Goal: Information Seeking & Learning: Find specific fact

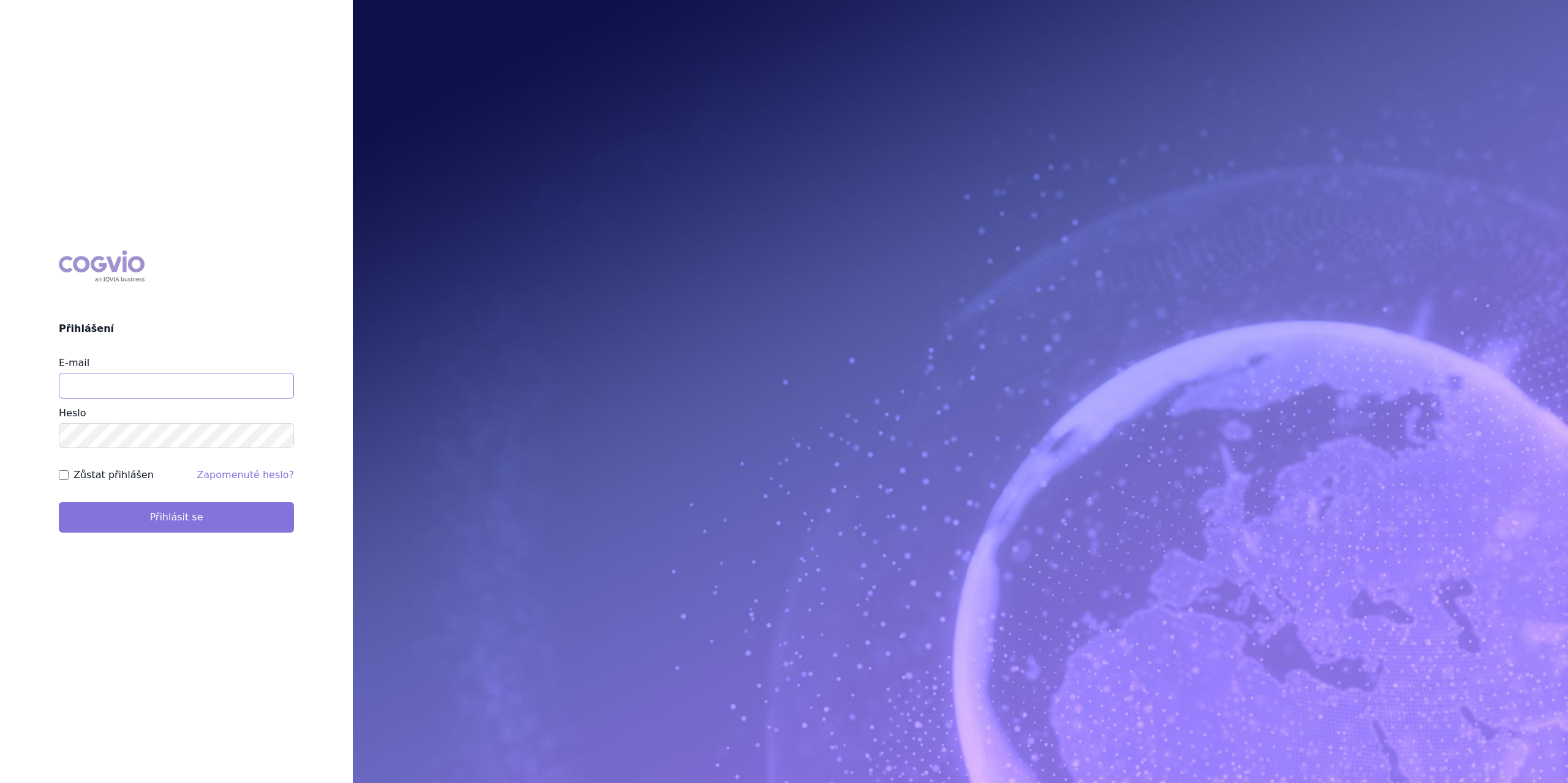
type input "marek.krajcovic@medochemie.com"
click at [175, 527] on button "Přihlásit se" at bounding box center [177, 517] width 235 height 31
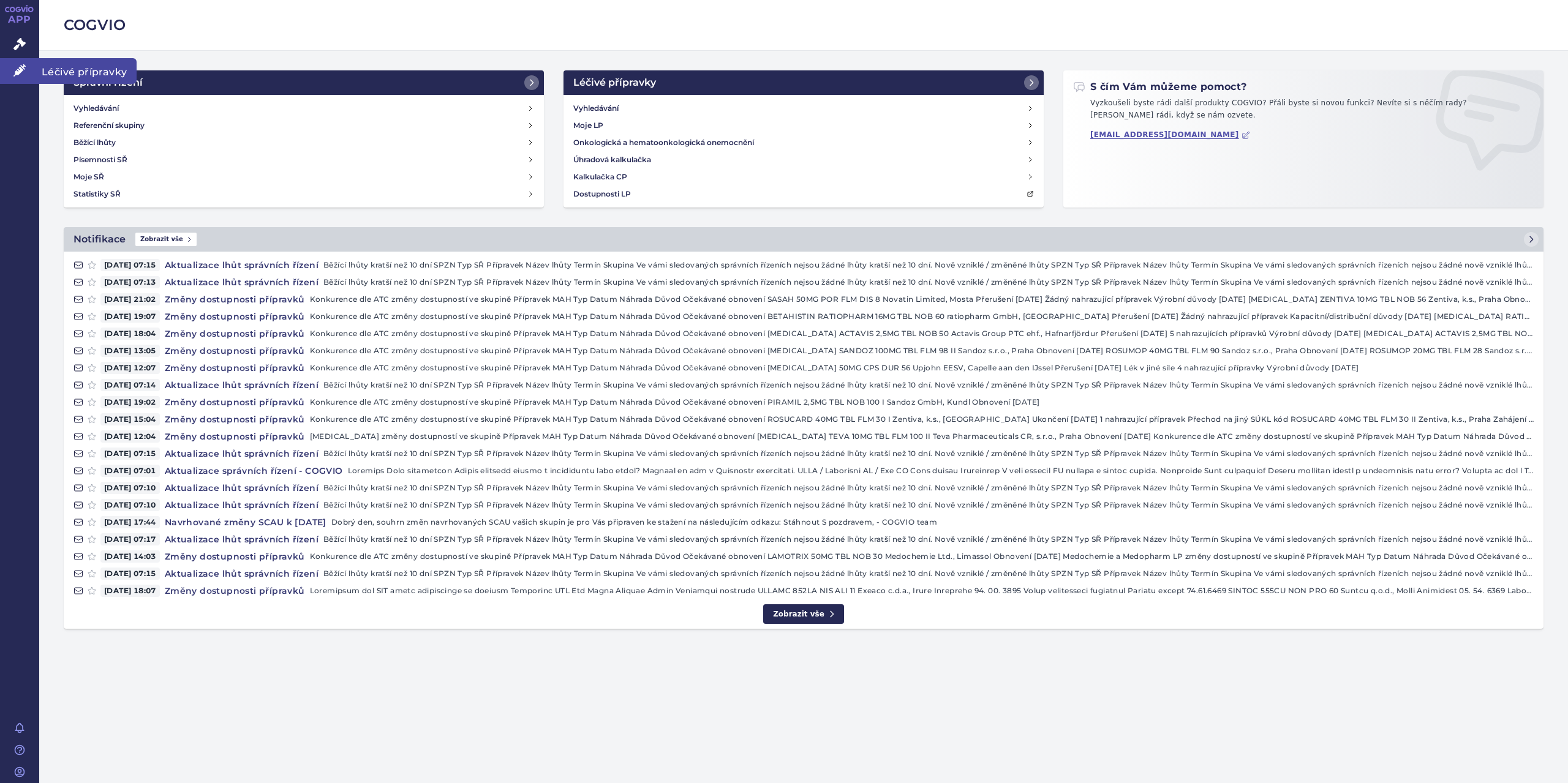
click at [60, 62] on span "Léčivé přípravky" at bounding box center [87, 71] width 97 height 26
click at [82, 67] on span "Léčivé přípravky" at bounding box center [87, 71] width 97 height 26
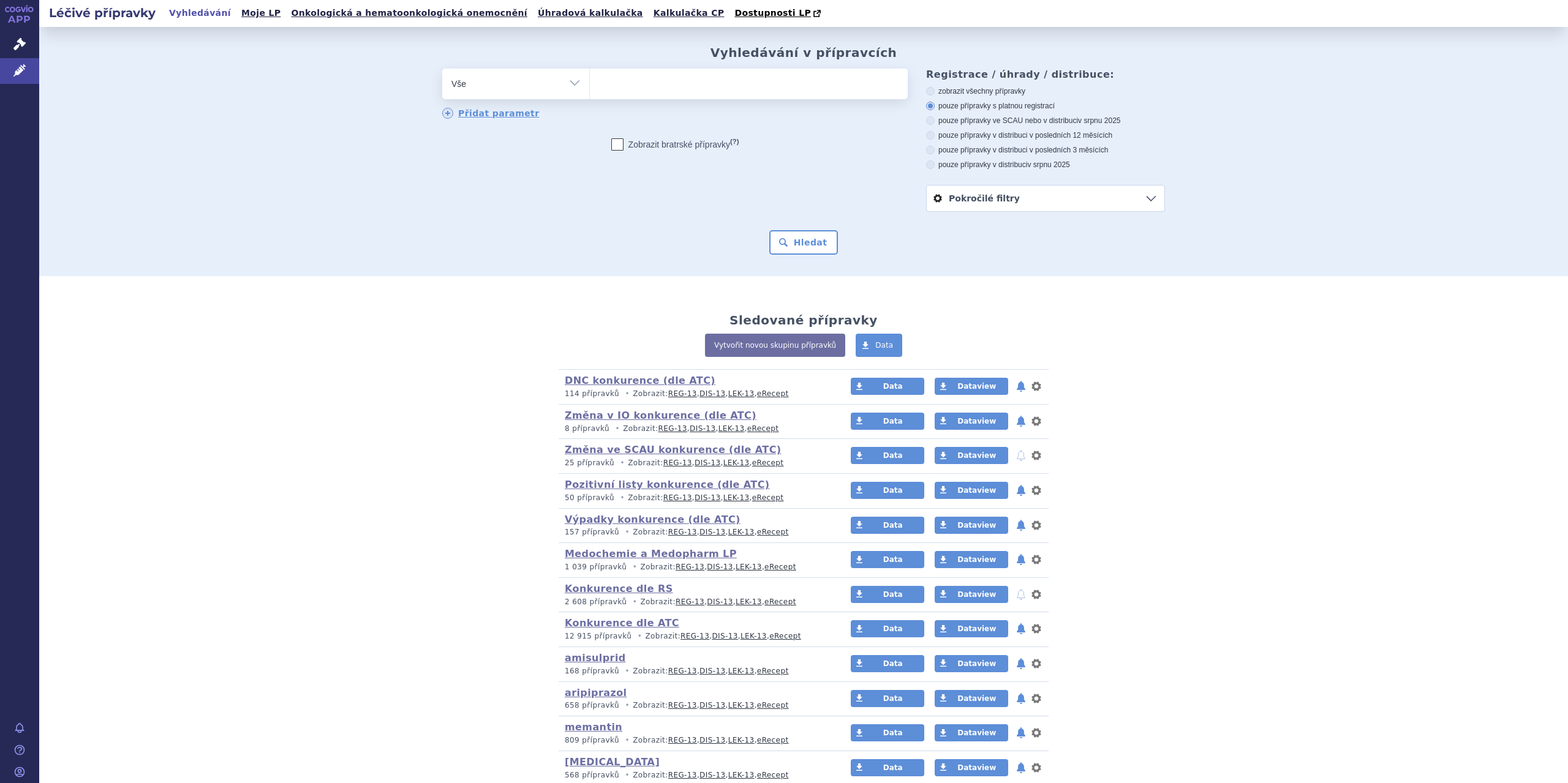
click at [573, 85] on select "Vše Přípravek/SUKL kód MAH VPOIS ATC/Aktivní látka Léková forma Síla" at bounding box center [516, 82] width 147 height 28
select select "filter-atc-group"
click at [442, 69] on select "Vše Přípravek/SUKL kód MAH VPOIS ATC/Aktivní látka Léková forma Síla" at bounding box center [516, 82] width 147 height 28
click at [636, 80] on ul at bounding box center [749, 81] width 318 height 26
click at [590, 80] on select at bounding box center [589, 83] width 1 height 31
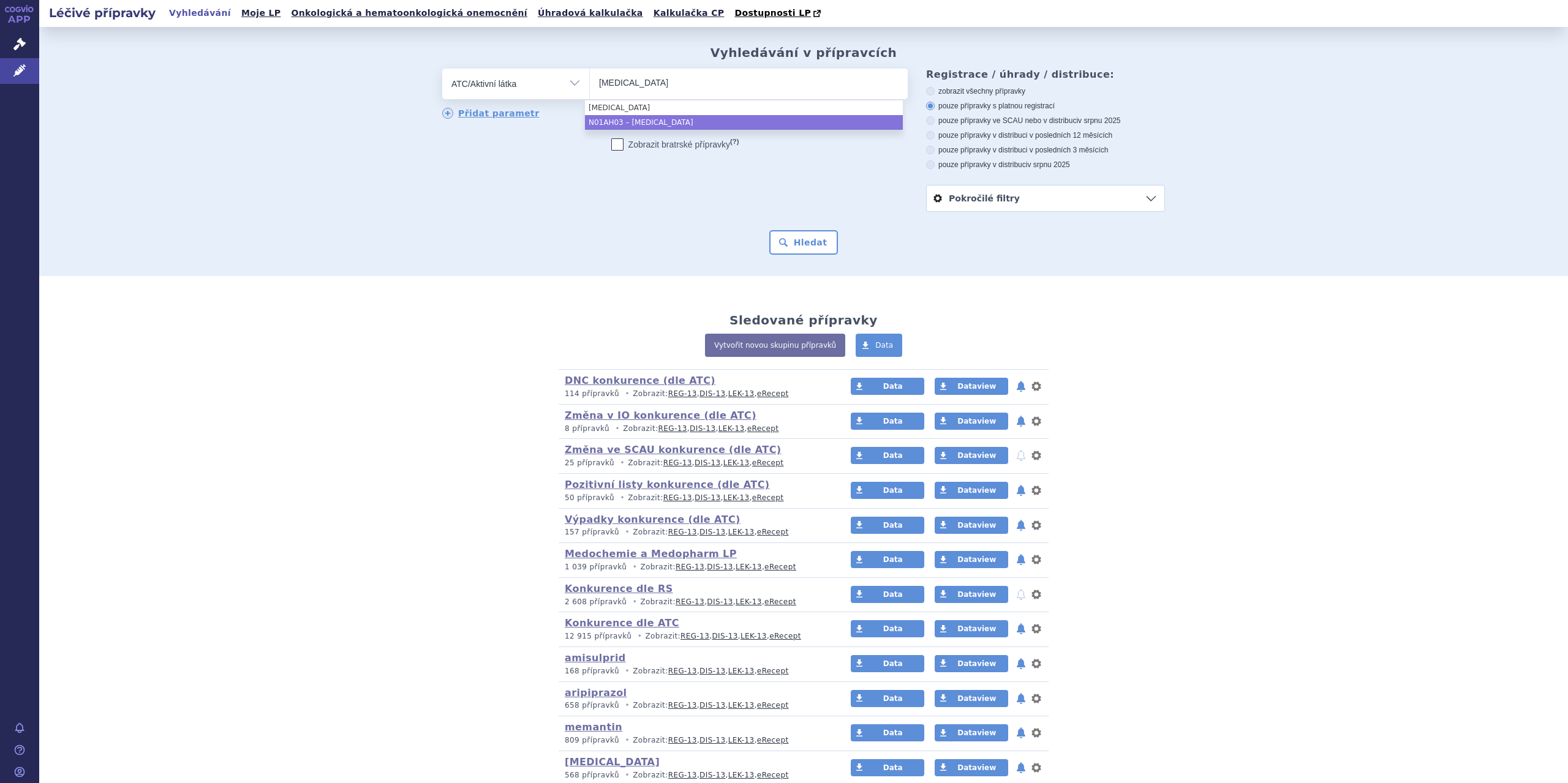
type input "sufentanil"
select select "N01AH03"
drag, startPoint x: 792, startPoint y: 251, endPoint x: 793, endPoint y: 269, distance: 18.0
click at [793, 269] on div "Vyhledávání v přípravcích odstranit Vše Přípravek/SUKL kód MAH VPOIS ×" at bounding box center [803, 151] width 1529 height 249
click at [793, 243] on button "Hledat" at bounding box center [804, 242] width 69 height 24
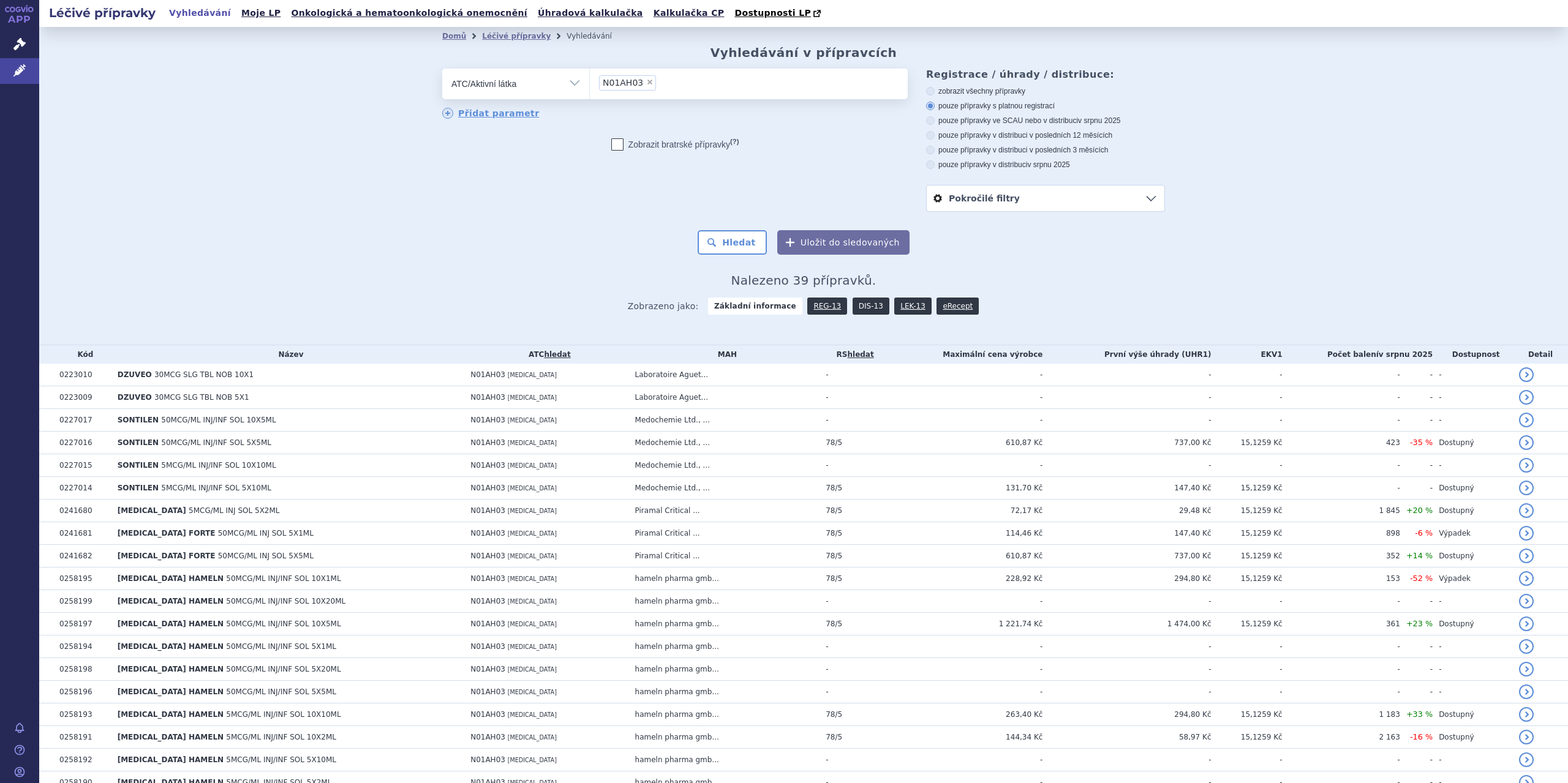
click at [852, 305] on link "DIS-13" at bounding box center [871, 306] width 37 height 17
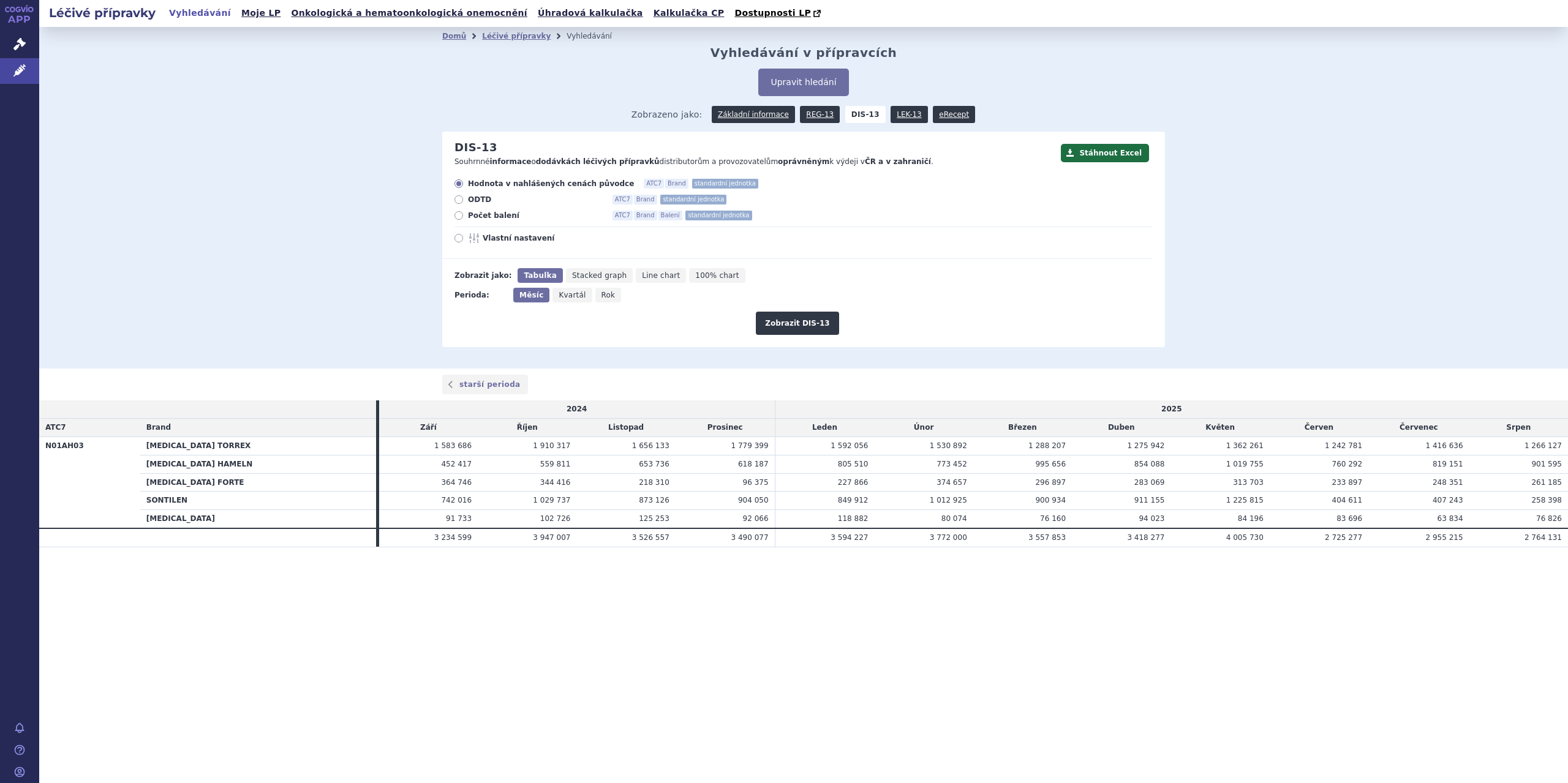
click at [481, 217] on span "Počet balení" at bounding box center [535, 215] width 135 height 10
click at [464, 217] on input "Počet balení ATC7 Brand Balení standardní jednotka" at bounding box center [460, 217] width 8 height 8
radio input "true"
click at [597, 305] on form "Hodnota v nahlášených cenách původce ATC7 Brand standardní jednotka ODTD ATC7 B…" at bounding box center [797, 257] width 710 height 156
click at [602, 296] on span "Rok" at bounding box center [609, 295] width 14 height 9
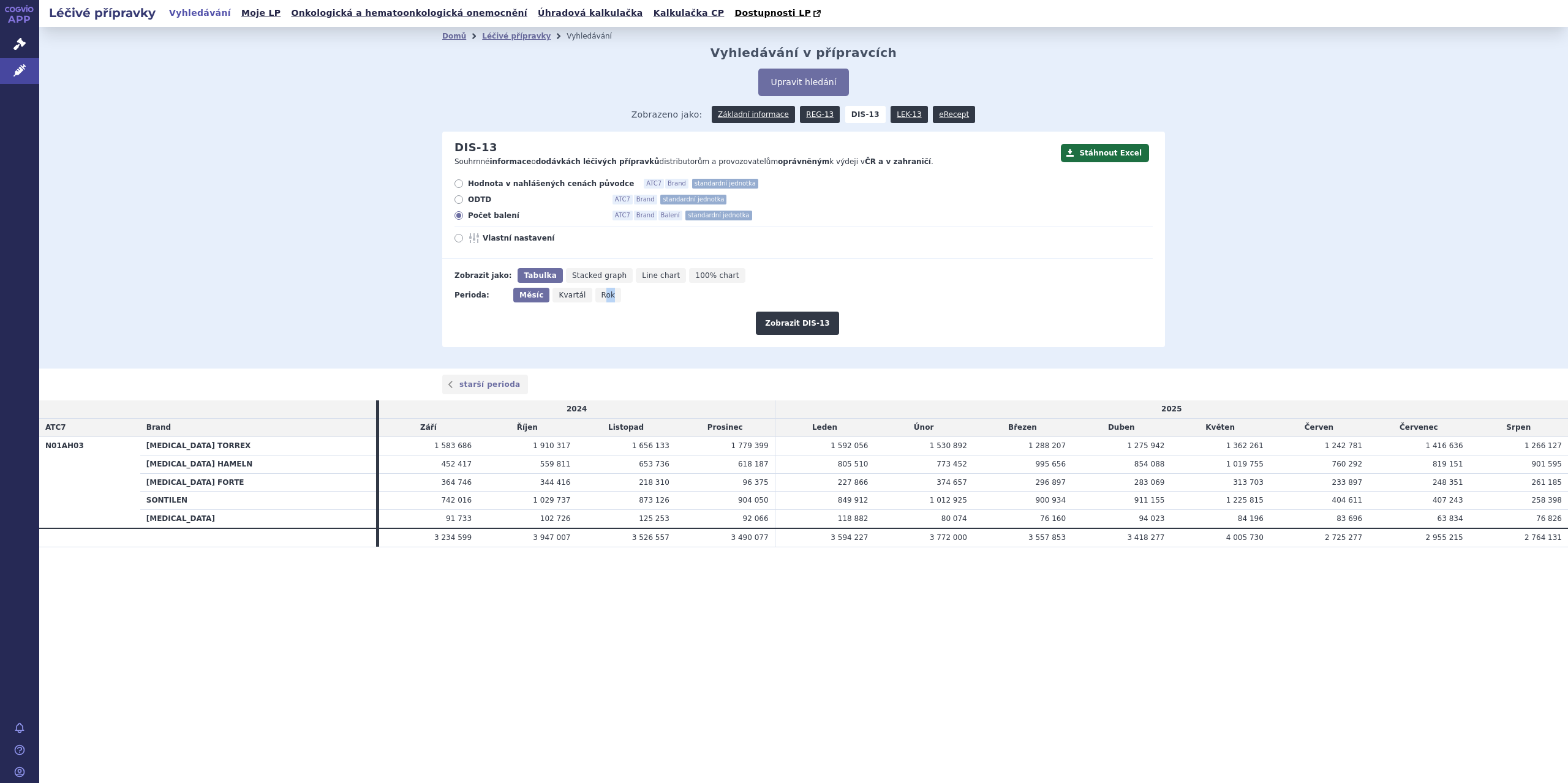
click at [600, 296] on input "Rok" at bounding box center [599, 291] width 8 height 8
radio input "true"
click at [772, 324] on button "Zobrazit DIS-13" at bounding box center [797, 323] width 83 height 23
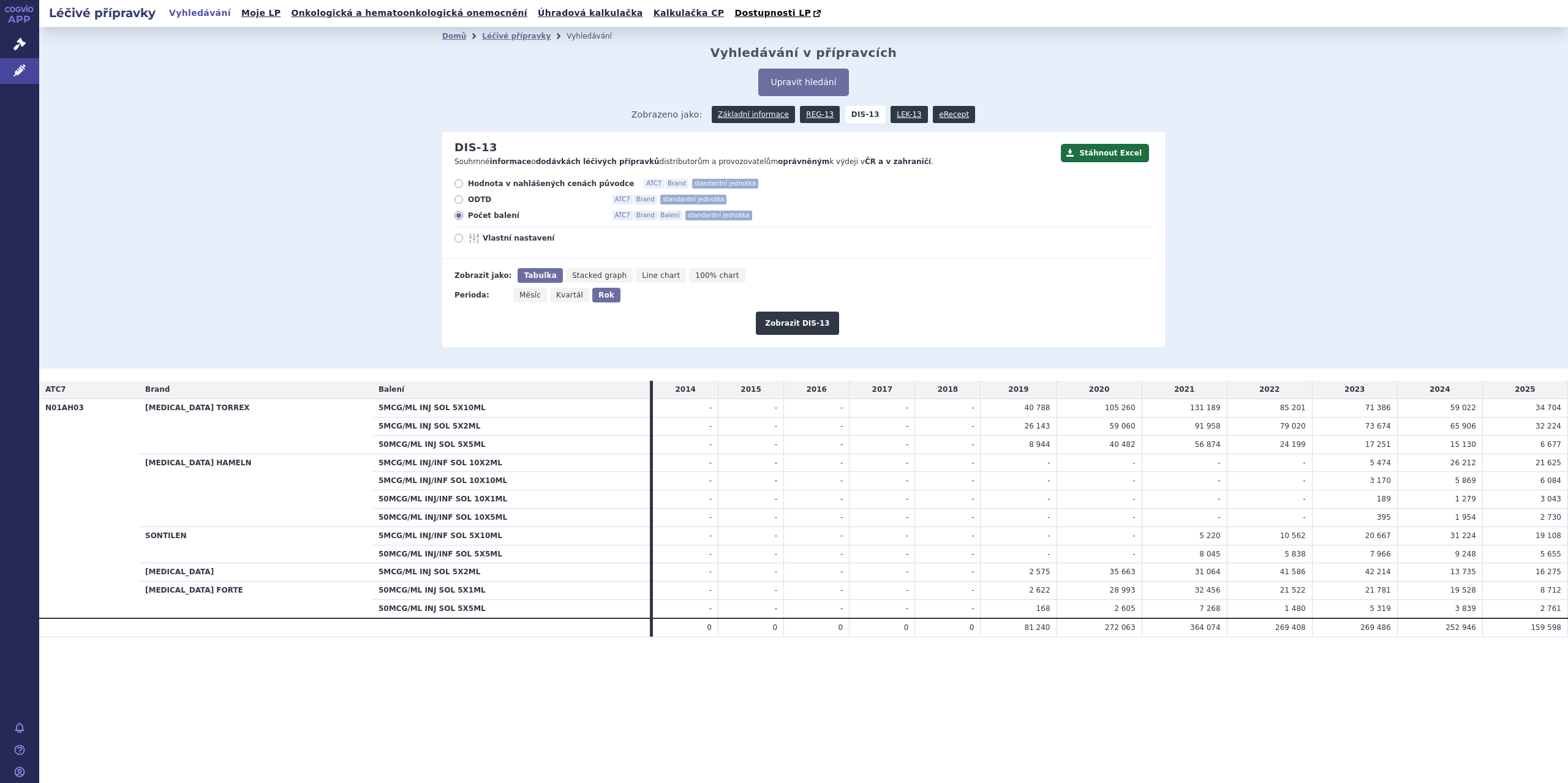
drag, startPoint x: 1438, startPoint y: 536, endPoint x: 1473, endPoint y: 533, distance: 35.1
click at [1473, 533] on td "31 224" at bounding box center [1440, 536] width 85 height 18
click at [261, 257] on div "Domů Léčivé přípravky Vyhledávání Vyhledávání v přípravcích Upravit hledání ods…" at bounding box center [803, 198] width 1529 height 342
